Goal: Transaction & Acquisition: Obtain resource

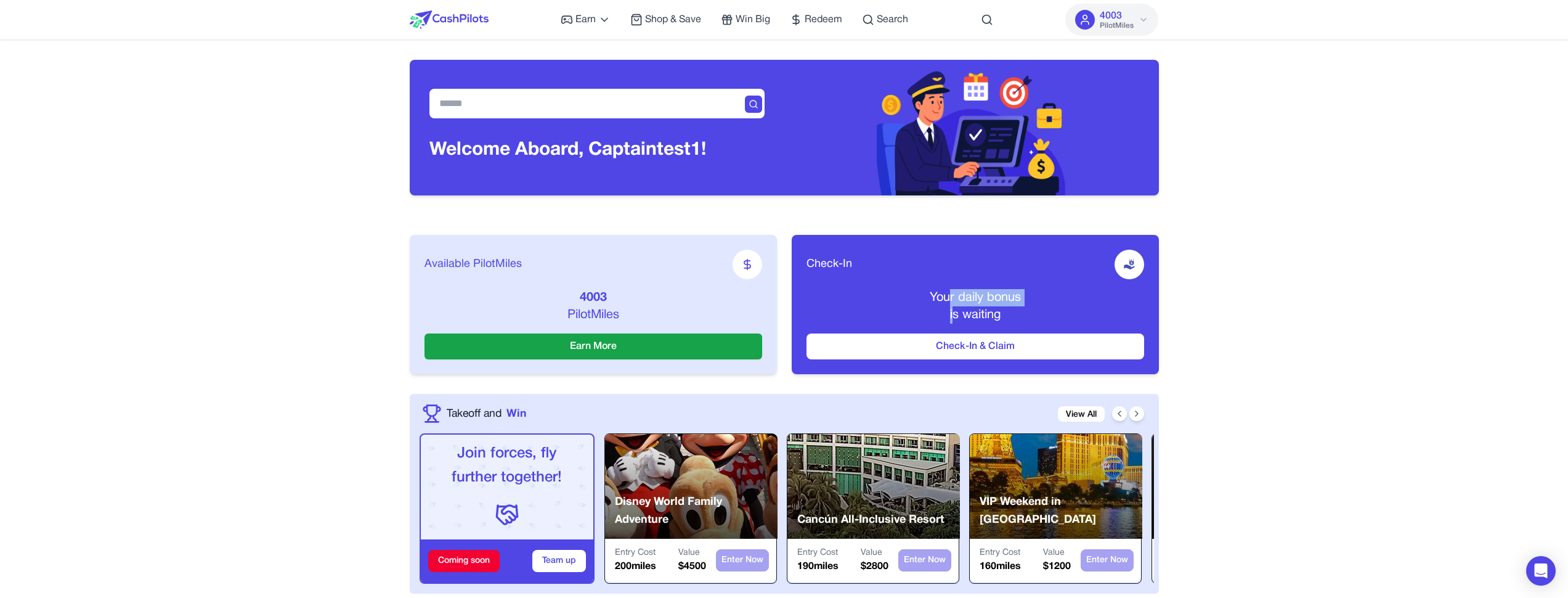
drag, startPoint x: 950, startPoint y: 289, endPoint x: 954, endPoint y: 310, distance: 21.4
click at [952, 311] on div "Your daily bonus is waiting" at bounding box center [975, 306] width 338 height 34
click at [954, 309] on span "is waiting" at bounding box center [975, 315] width 51 height 11
drag, startPoint x: 969, startPoint y: 314, endPoint x: 974, endPoint y: 298, distance: 16.8
click at [974, 298] on div "Your daily bonus is waiting" at bounding box center [975, 306] width 338 height 34
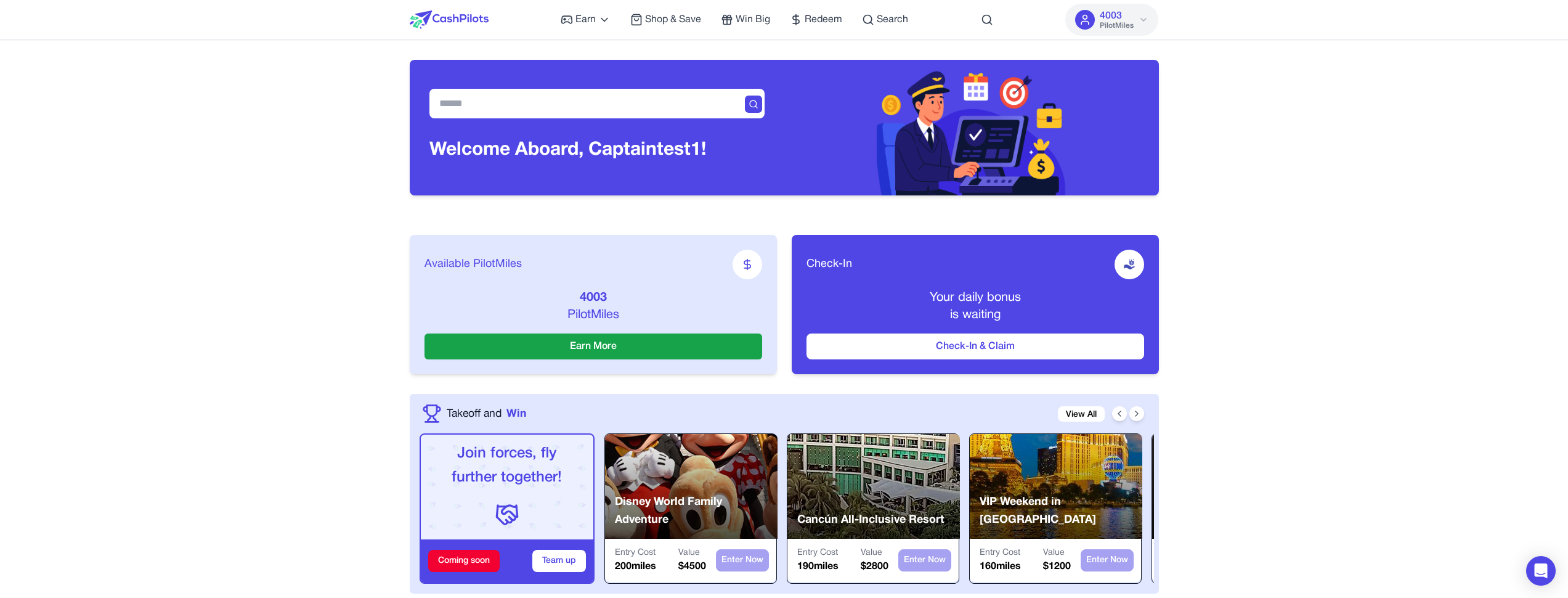
click at [974, 297] on p "Your daily bonus" at bounding box center [975, 298] width 338 height 18
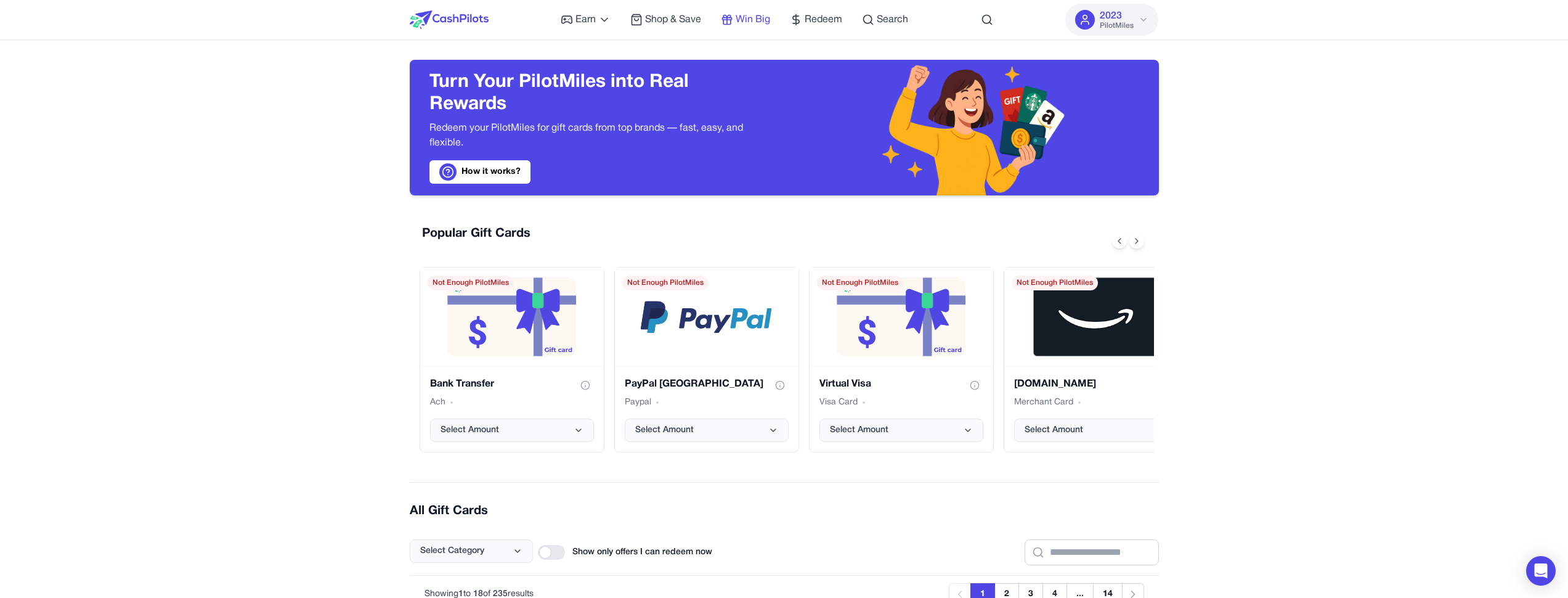
click at [755, 23] on span "Win Big" at bounding box center [753, 20] width 34 height 15
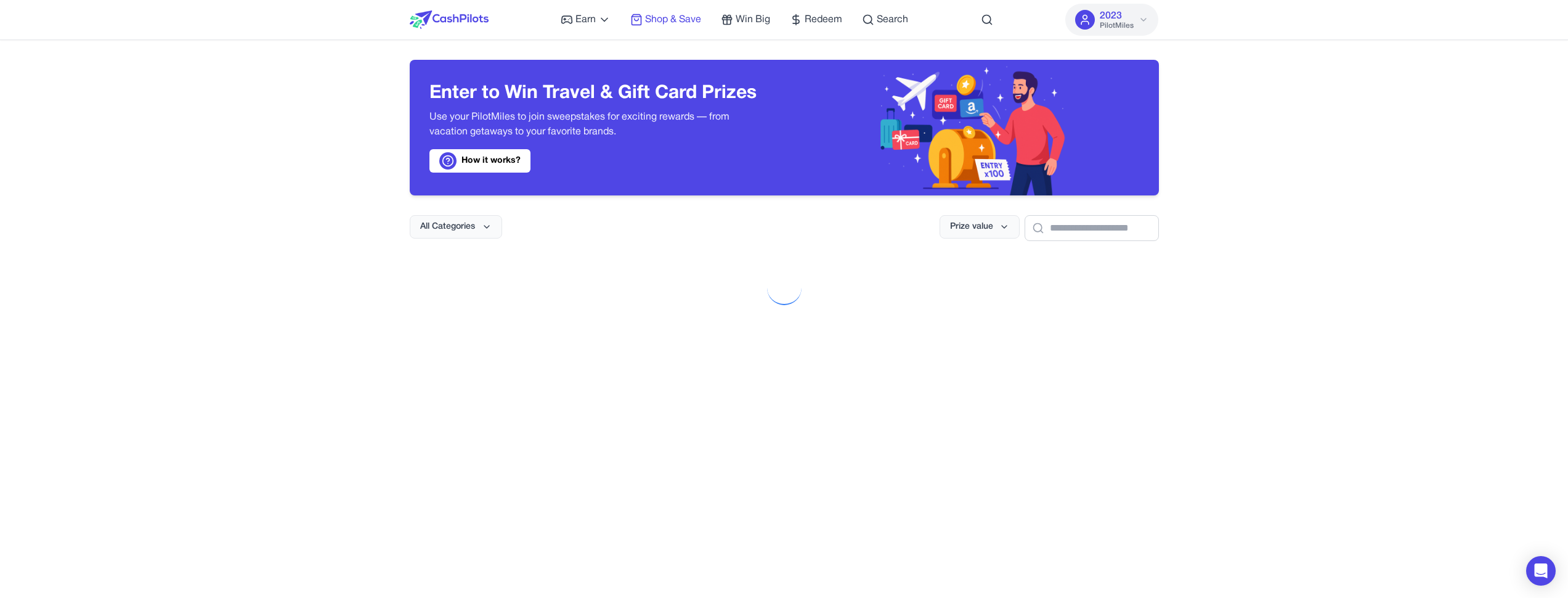
click at [691, 19] on span "Shop & Save" at bounding box center [673, 20] width 56 height 15
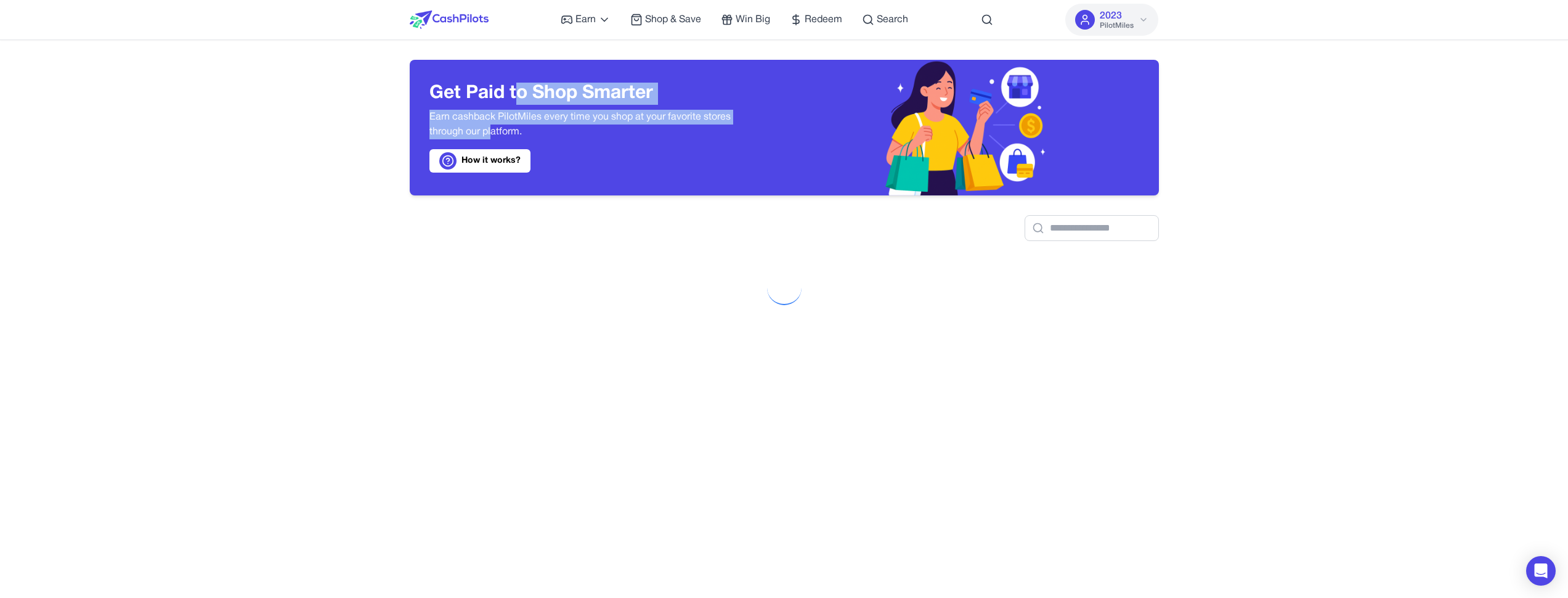
drag, startPoint x: 515, startPoint y: 96, endPoint x: 492, endPoint y: 129, distance: 40.2
click at [492, 129] on div "Get Paid to Shop Smarter Earn cashback PilotMiles every time you shop at your f…" at bounding box center [597, 128] width 335 height 90
click at [492, 129] on p "Earn cashback PilotMiles every time you shop at your favorite stores through ou…" at bounding box center [597, 124] width 335 height 29
drag, startPoint x: 476, startPoint y: 135, endPoint x: 481, endPoint y: 118, distance: 17.7
click at [481, 118] on p "Earn cashback PilotMiles every time you shop at your favorite stores through ou…" at bounding box center [597, 124] width 335 height 29
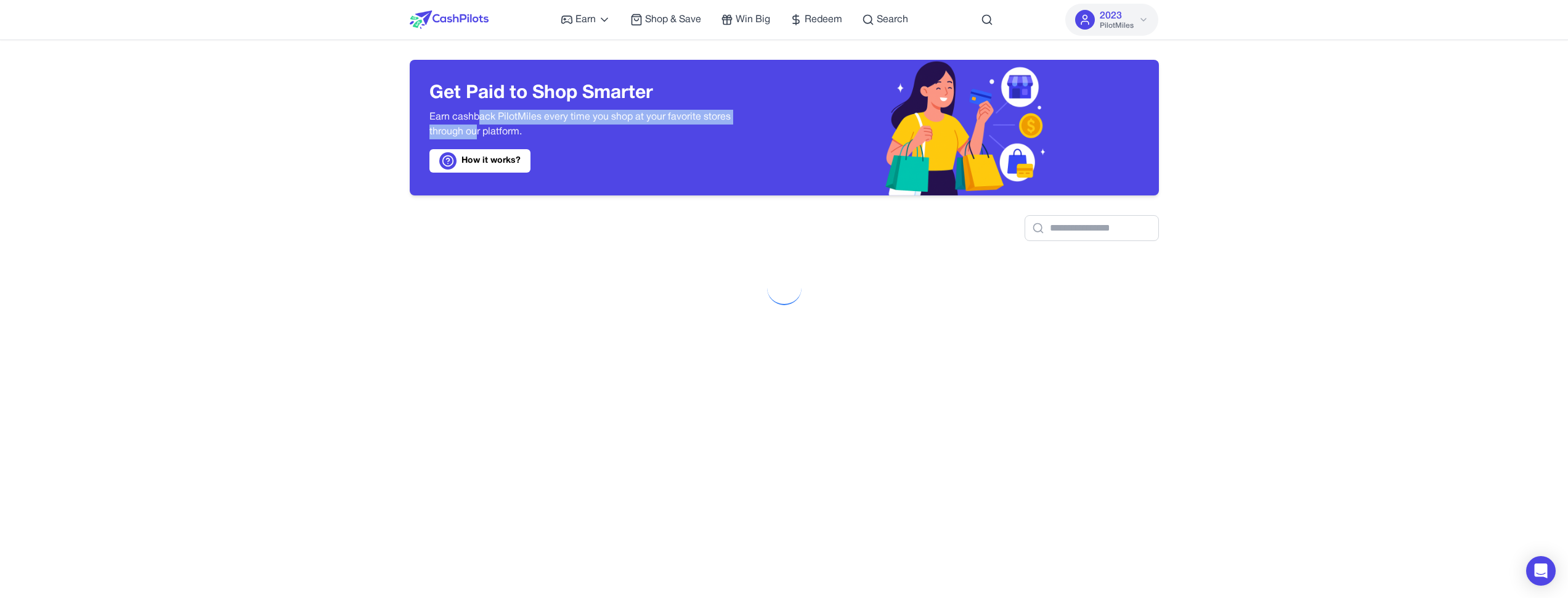
drag, startPoint x: 477, startPoint y: 113, endPoint x: 475, endPoint y: 131, distance: 18.1
click at [475, 131] on p "Earn cashback PilotMiles every time you shop at your favorite stores through ou…" at bounding box center [597, 124] width 335 height 29
drag, startPoint x: 508, startPoint y: 134, endPoint x: 505, endPoint y: 120, distance: 14.3
click at [505, 120] on p "Earn cashback PilotMiles every time you shop at your favorite stores through ou…" at bounding box center [597, 124] width 335 height 29
drag, startPoint x: 498, startPoint y: 116, endPoint x: 491, endPoint y: 132, distance: 17.5
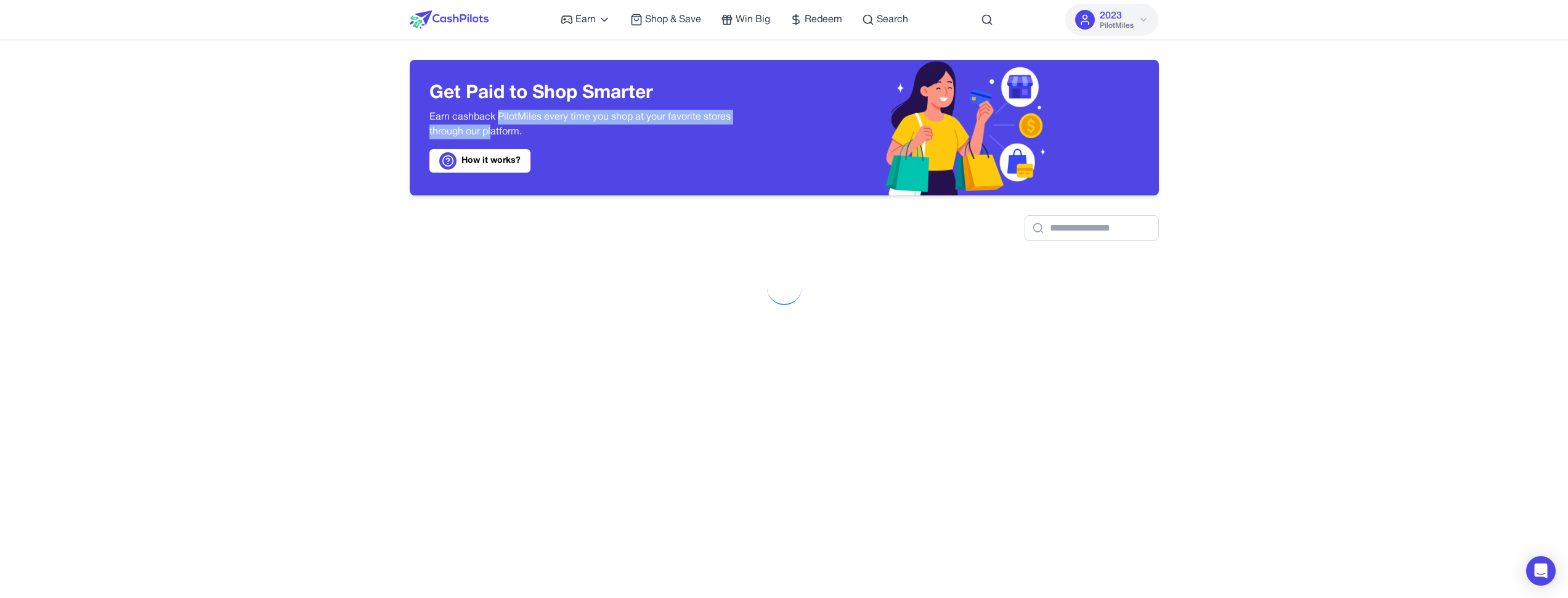
click at [493, 132] on p "Earn cashback PilotMiles every time you shop at your favorite stores through ou…" at bounding box center [597, 124] width 335 height 29
drag, startPoint x: 483, startPoint y: 125, endPoint x: 477, endPoint y: 129, distance: 7.2
click at [480, 130] on p "Earn cashback PilotMiles every time you shop at your favorite stores through ou…" at bounding box center [597, 124] width 335 height 29
drag, startPoint x: 468, startPoint y: 119, endPoint x: 467, endPoint y: 128, distance: 9.1
click at [467, 128] on p "Earn cashback PilotMiles every time you shop at your favorite stores through ou…" at bounding box center [597, 124] width 335 height 29
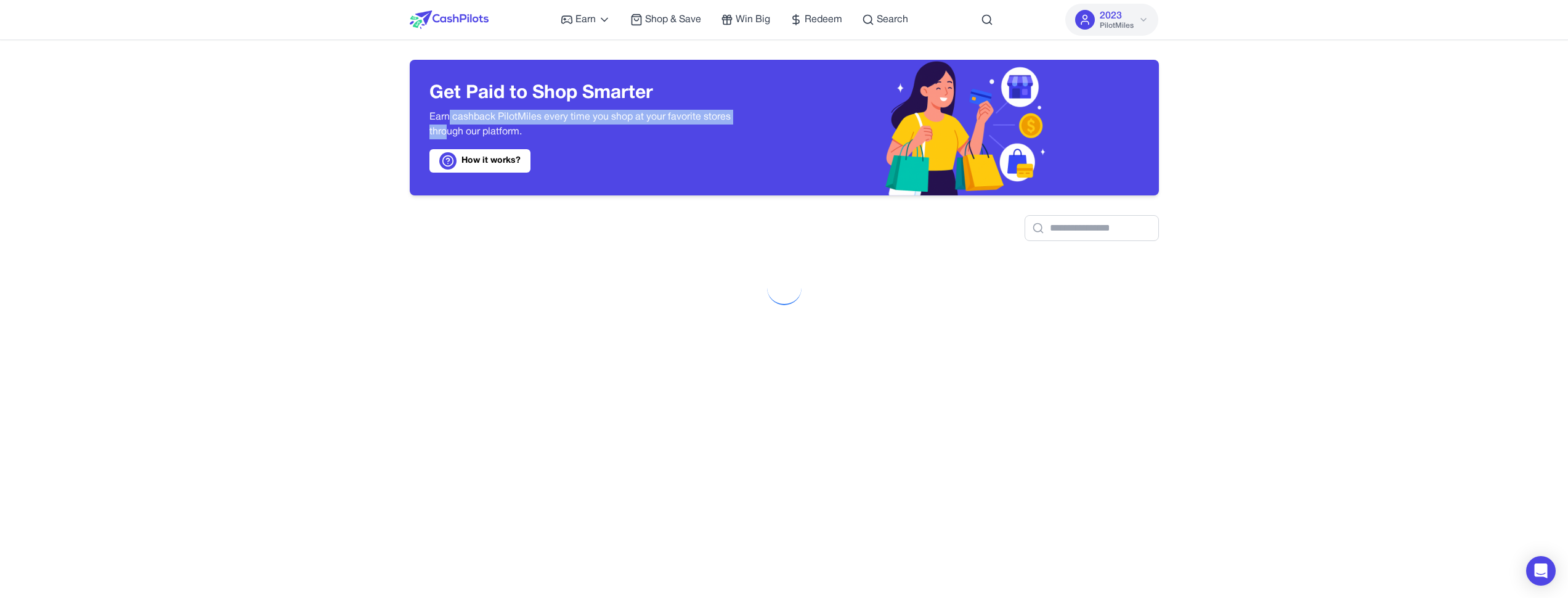
drag, startPoint x: 447, startPoint y: 122, endPoint x: 440, endPoint y: 118, distance: 8.1
click at [445, 126] on p "Earn cashback PilotMiles every time you shop at your favorite stores through ou…" at bounding box center [597, 124] width 335 height 29
drag, startPoint x: 440, startPoint y: 116, endPoint x: 440, endPoint y: 126, distance: 10.0
click at [440, 126] on p "Earn cashback PilotMiles every time you shop at your favorite stores through ou…" at bounding box center [597, 124] width 335 height 29
drag, startPoint x: 482, startPoint y: 133, endPoint x: 482, endPoint y: 120, distance: 13.0
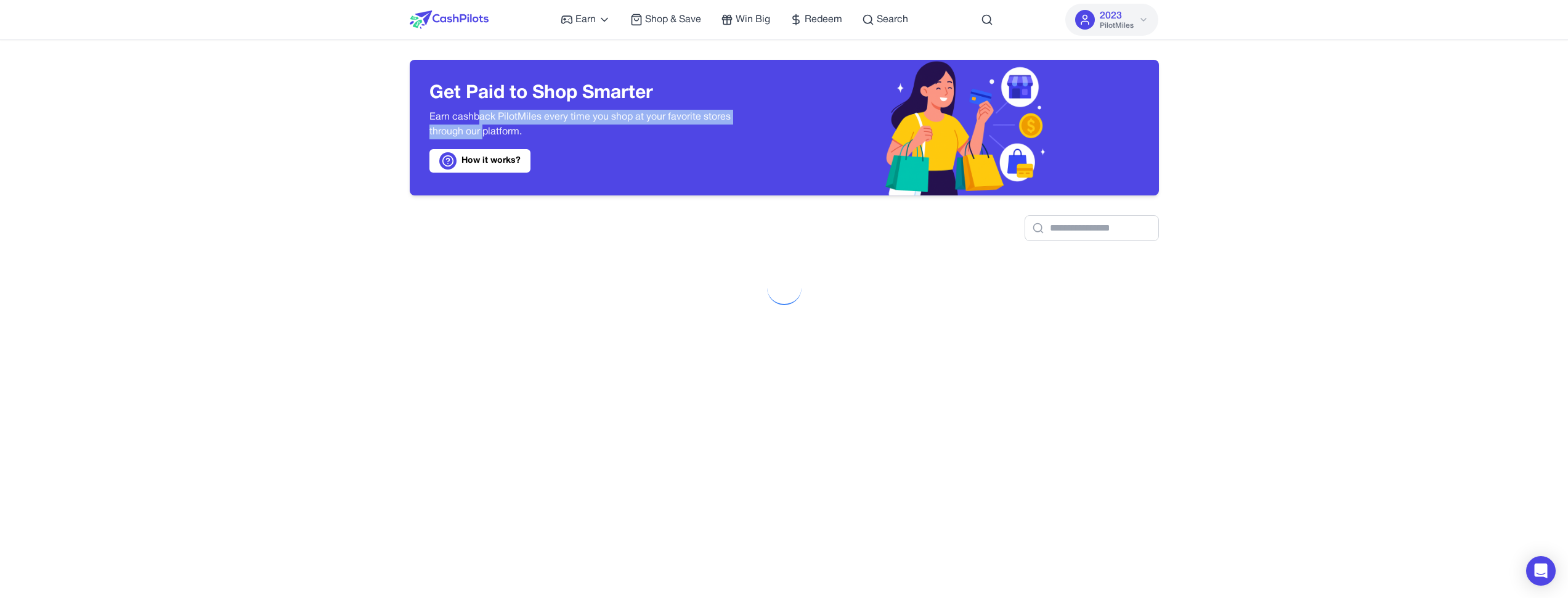
click at [482, 120] on p "Earn cashback PilotMiles every time you shop at your favorite stores through ou…" at bounding box center [597, 124] width 335 height 29
click at [457, 128] on p "Earn cashback PilotMiles every time you shop at your favorite stores through ou…" at bounding box center [597, 124] width 335 height 29
click at [490, 118] on p "Earn cashback PilotMiles every time you shop at your favorite stores through ou…" at bounding box center [597, 124] width 335 height 29
drag, startPoint x: 460, startPoint y: 116, endPoint x: 453, endPoint y: 131, distance: 16.6
click at [453, 131] on p "Earn cashback PilotMiles every time you shop at your favorite stores through ou…" at bounding box center [597, 124] width 335 height 29
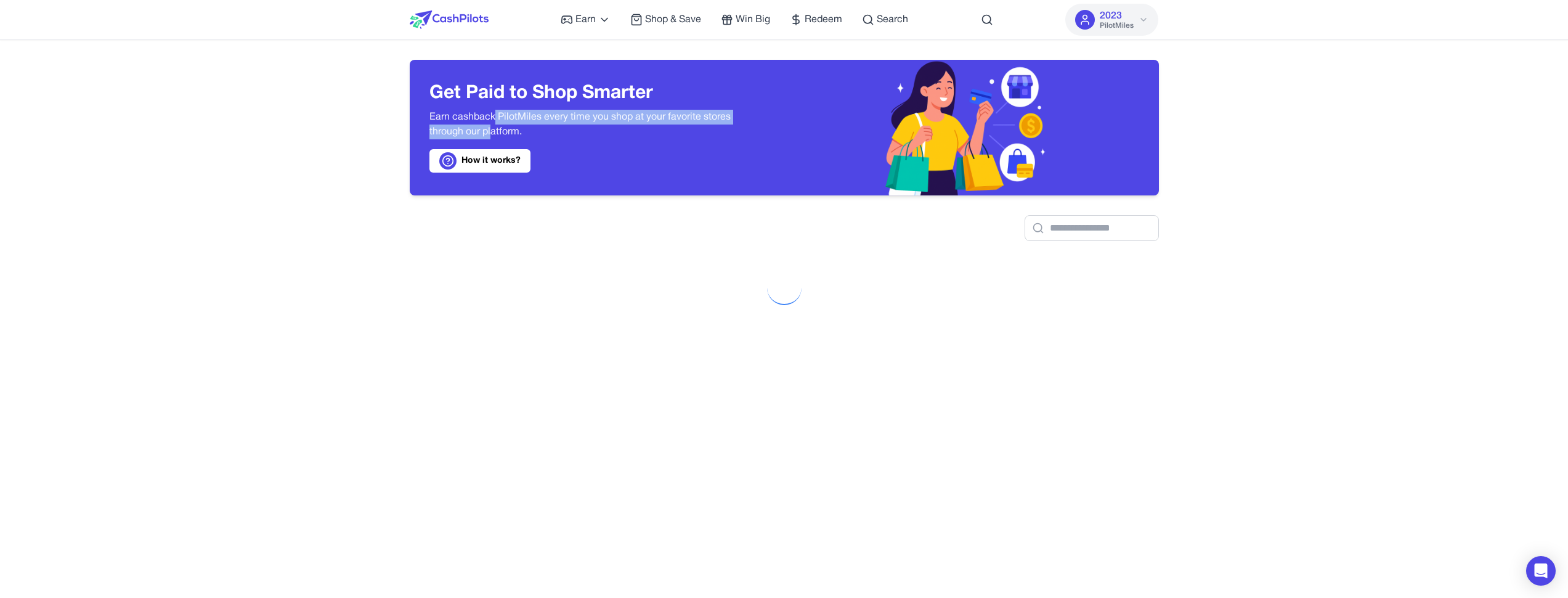
drag, startPoint x: 493, startPoint y: 126, endPoint x: 490, endPoint y: 116, distance: 10.4
click at [494, 120] on p "Earn cashback PilotMiles every time you shop at your favorite stores through ou…" at bounding box center [597, 124] width 335 height 29
drag, startPoint x: 467, startPoint y: 121, endPoint x: 467, endPoint y: 128, distance: 7.0
click at [466, 128] on p "Earn cashback PilotMiles every time you shop at your favorite stores through ou…" at bounding box center [597, 124] width 335 height 29
drag, startPoint x: 500, startPoint y: 135, endPoint x: 469, endPoint y: 113, distance: 38.0
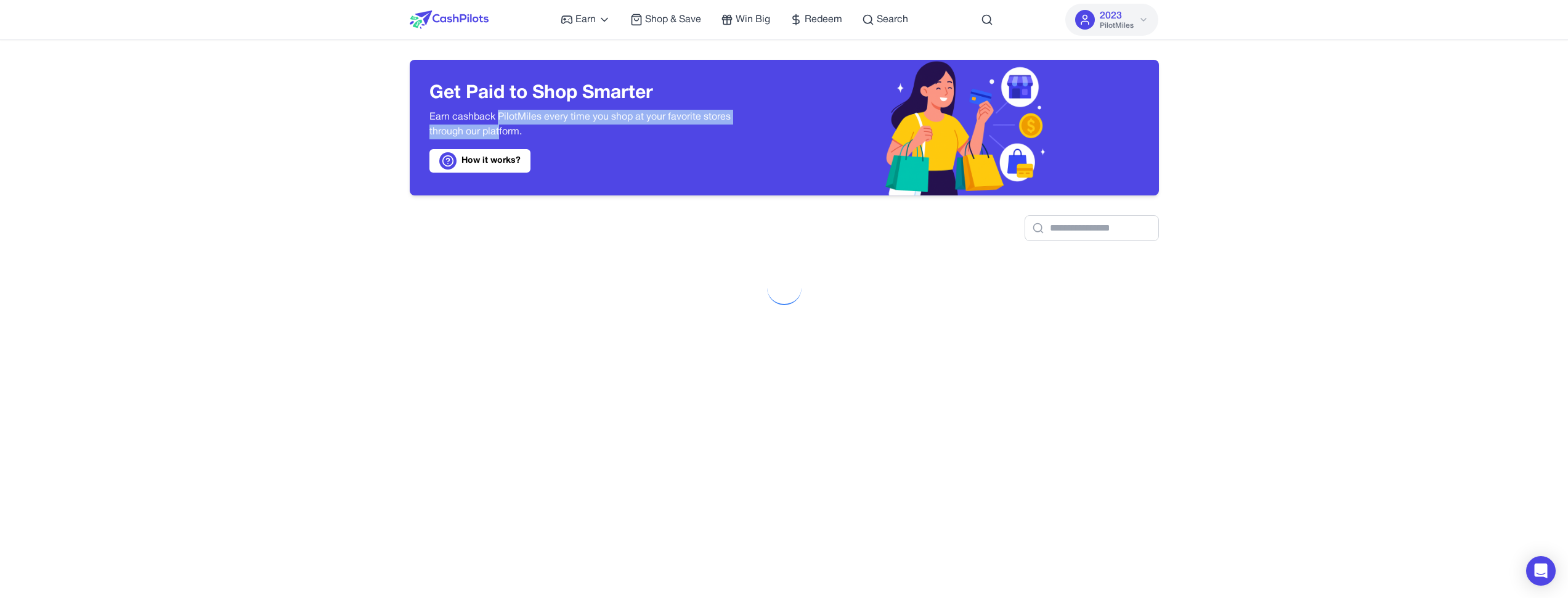
click at [500, 120] on p "Earn cashback PilotMiles every time you shop at your favorite stores through ou…" at bounding box center [597, 124] width 335 height 29
drag, startPoint x: 463, startPoint y: 119, endPoint x: 461, endPoint y: 133, distance: 14.1
click at [461, 133] on p "Earn cashback PilotMiles every time you shop at your favorite stores through ou…" at bounding box center [597, 124] width 335 height 29
drag, startPoint x: 496, startPoint y: 135, endPoint x: 498, endPoint y: 120, distance: 15.1
click at [498, 121] on p "Earn cashback PilotMiles every time you shop at your favorite stores through ou…" at bounding box center [597, 124] width 335 height 29
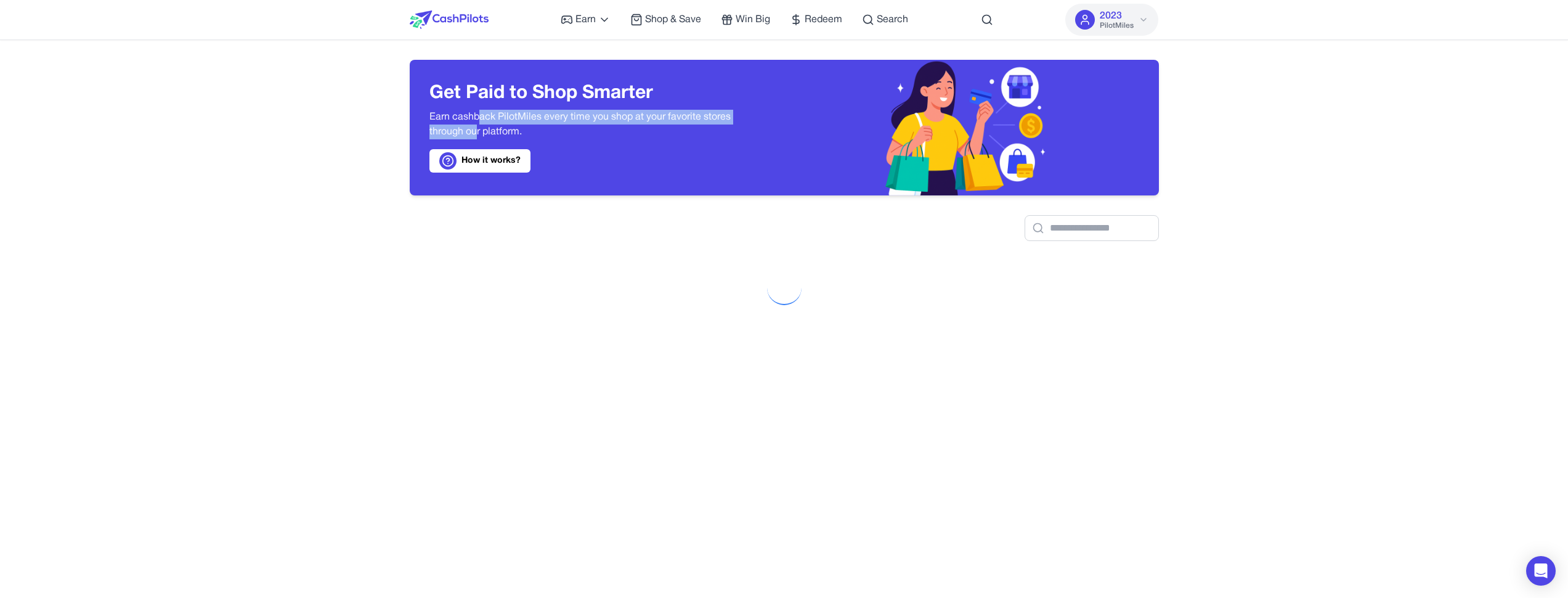
drag, startPoint x: 477, startPoint y: 117, endPoint x: 478, endPoint y: 129, distance: 12.0
click at [477, 128] on p "Earn cashback PilotMiles every time you shop at your favorite stores through ou…" at bounding box center [597, 124] width 335 height 29
drag, startPoint x: 506, startPoint y: 133, endPoint x: 505, endPoint y: 120, distance: 13.0
click at [506, 122] on p "Earn cashback PilotMiles every time you shop at your favorite stores through ou…" at bounding box center [597, 124] width 335 height 29
drag, startPoint x: 480, startPoint y: 120, endPoint x: 480, endPoint y: 127, distance: 7.0
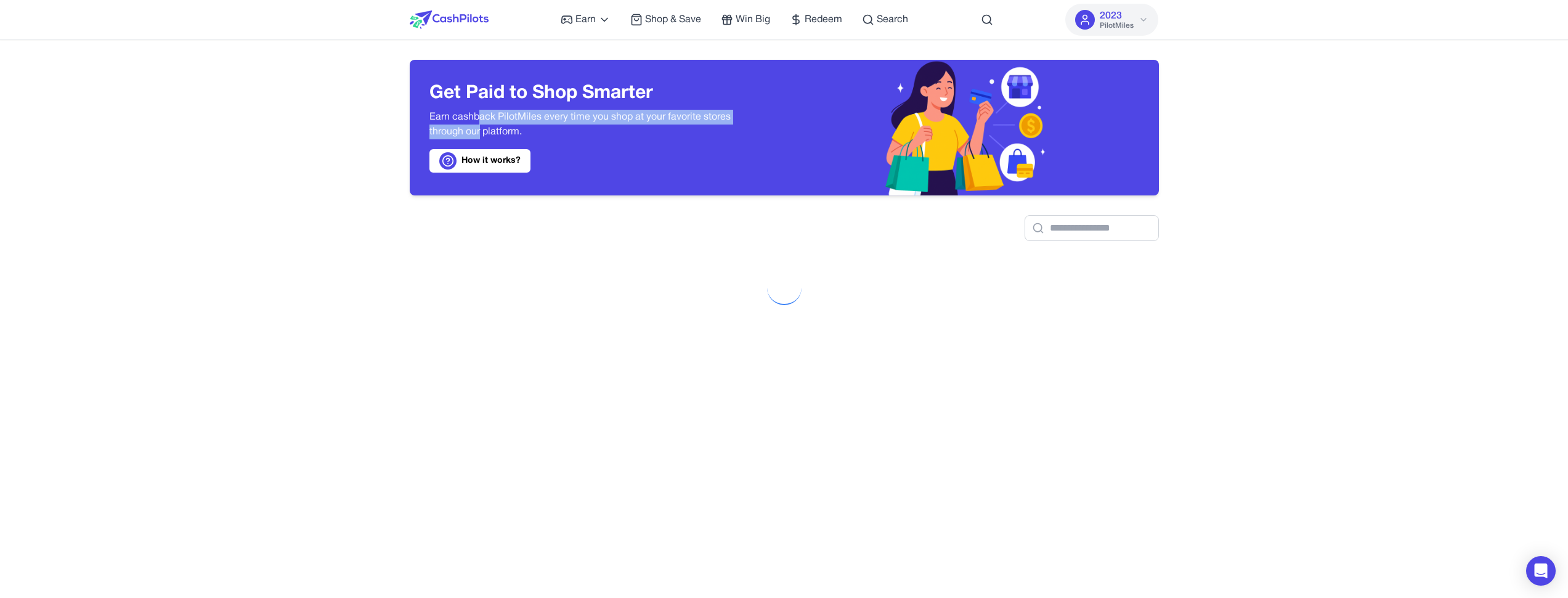
click at [479, 126] on p "Earn cashback PilotMiles every time you shop at your favorite stores through ou…" at bounding box center [597, 124] width 335 height 29
drag, startPoint x: 498, startPoint y: 130, endPoint x: 498, endPoint y: 120, distance: 10.0
click at [498, 120] on p "Earn cashback PilotMiles every time you shop at your favorite stores through ou…" at bounding box center [597, 124] width 335 height 29
click at [478, 125] on p "Earn cashback PilotMiles every time you shop at your favorite stores through ou…" at bounding box center [597, 124] width 335 height 29
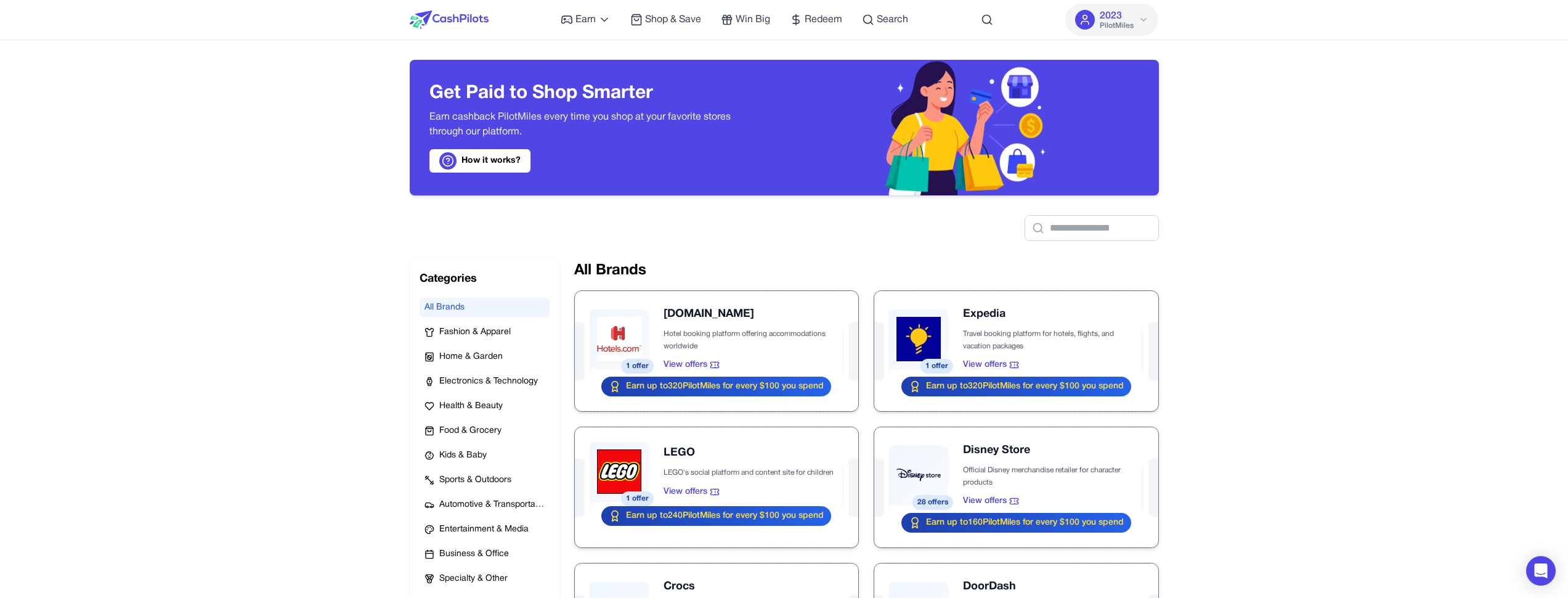
click at [575, 137] on p "Earn cashback PilotMiles every time you shop at your favorite stores through ou…" at bounding box center [597, 124] width 335 height 29
